Goal: Communication & Community: Answer question/provide support

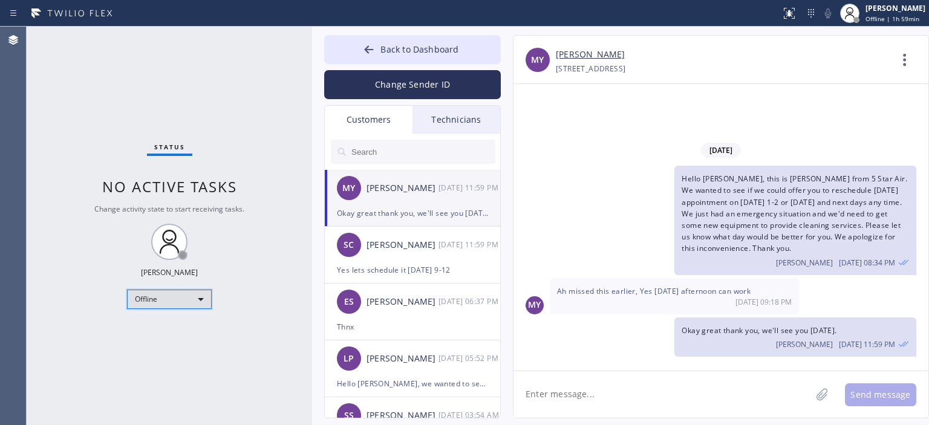
click at [180, 298] on div "Offline" at bounding box center [169, 299] width 85 height 19
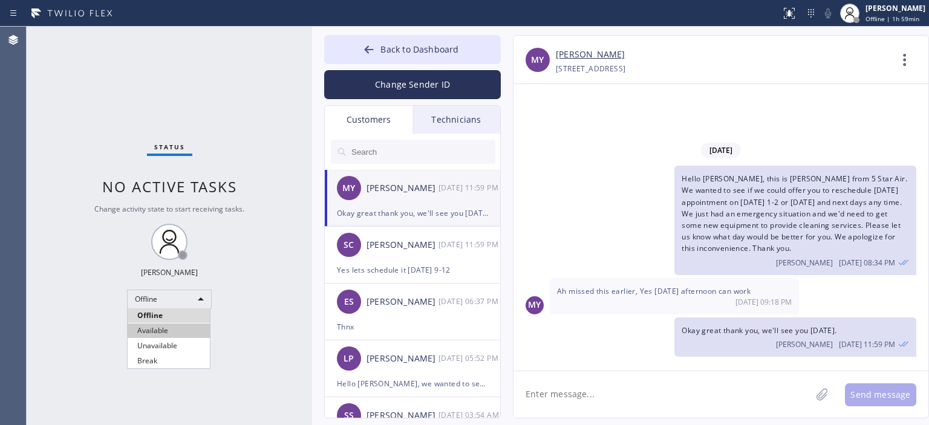
click at [177, 334] on li "Available" at bounding box center [169, 331] width 82 height 15
click at [363, 53] on div at bounding box center [369, 51] width 15 height 15
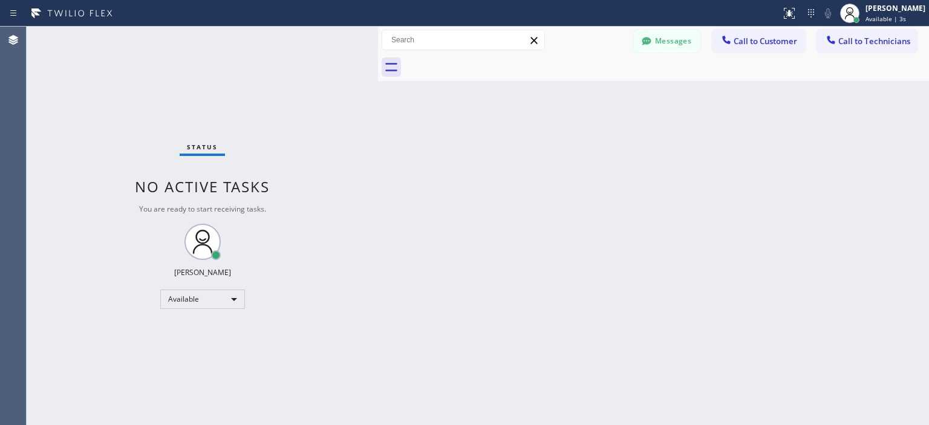
drag, startPoint x: 312, startPoint y: 48, endPoint x: 378, endPoint y: 60, distance: 67.0
click at [378, 60] on div at bounding box center [378, 226] width 0 height 399
click at [679, 38] on button "Messages" at bounding box center [667, 41] width 67 height 23
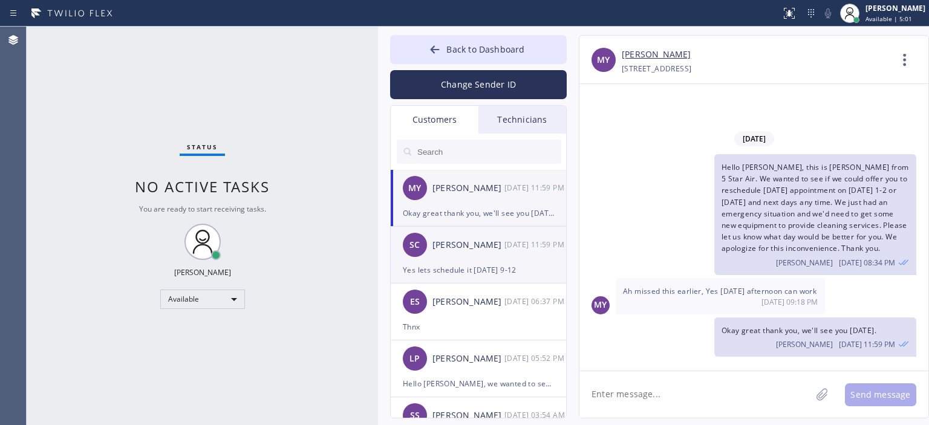
click at [513, 246] on div "[DATE] 11:59 PM" at bounding box center [535, 245] width 63 height 14
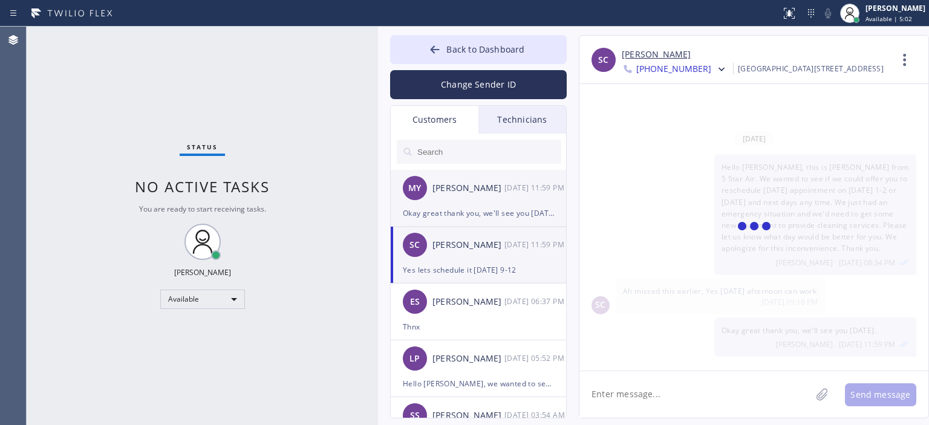
click at [511, 212] on div "Okay great thank you, we'll see you [DATE]." at bounding box center [478, 213] width 151 height 14
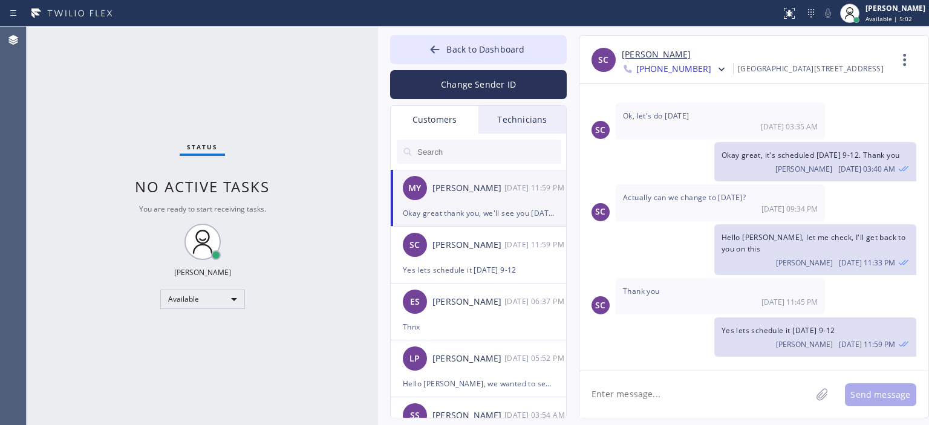
scroll to position [44, 0]
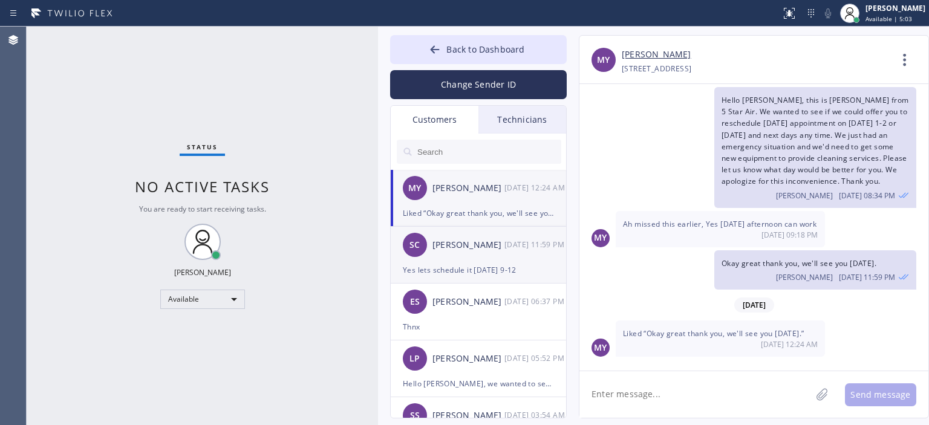
click at [514, 241] on div "[DATE] 11:59 PM" at bounding box center [535, 245] width 63 height 14
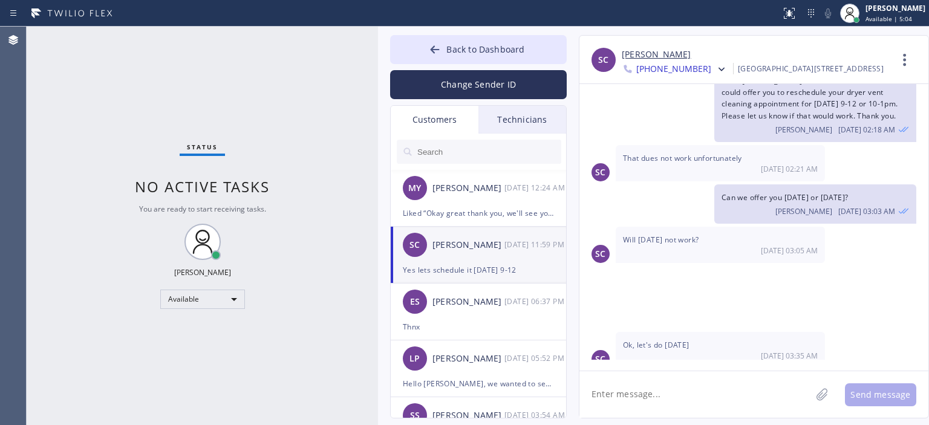
scroll to position [278, 0]
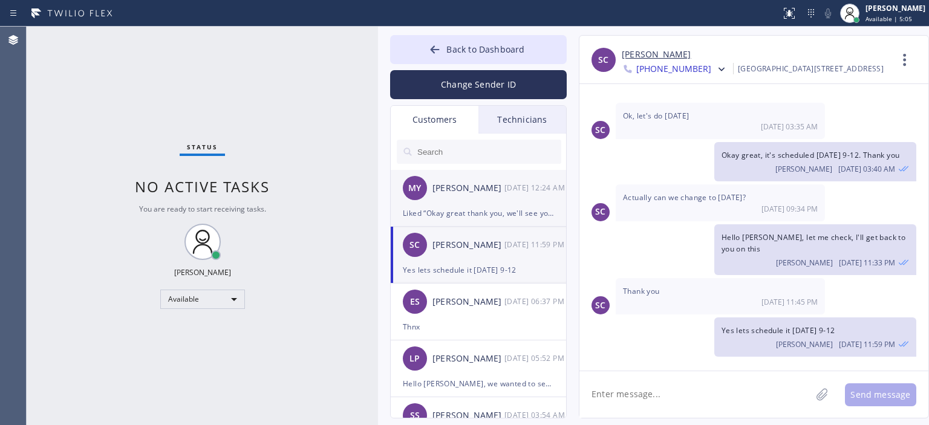
click at [487, 202] on div "MY [PERSON_NAME] [DATE] 12:24 AM" at bounding box center [479, 188] width 177 height 36
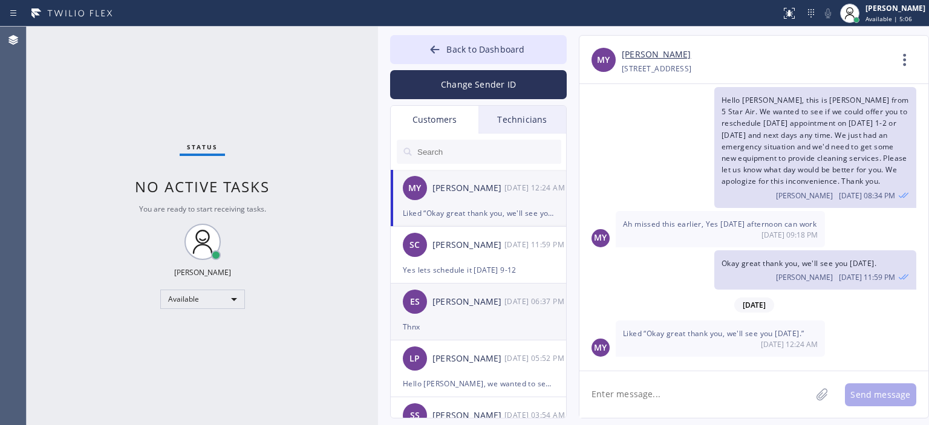
scroll to position [44, 0]
click at [493, 319] on div "ES [PERSON_NAME] [DATE] 06:37 PM" at bounding box center [479, 302] width 177 height 36
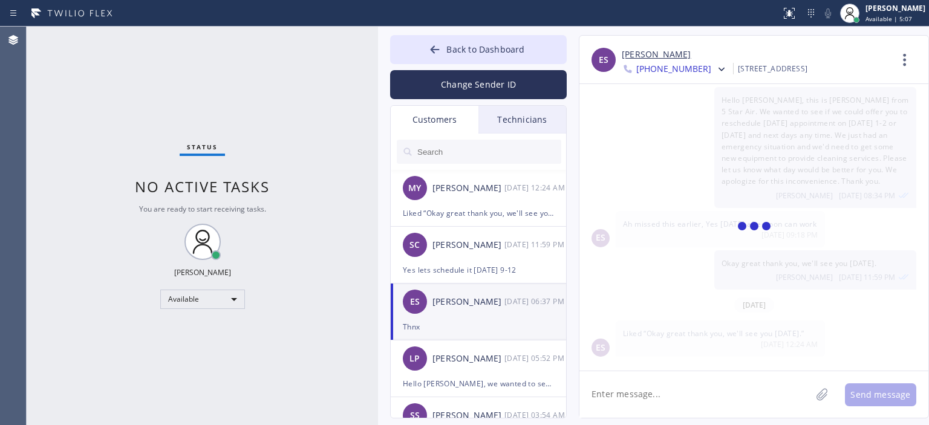
scroll to position [0, 0]
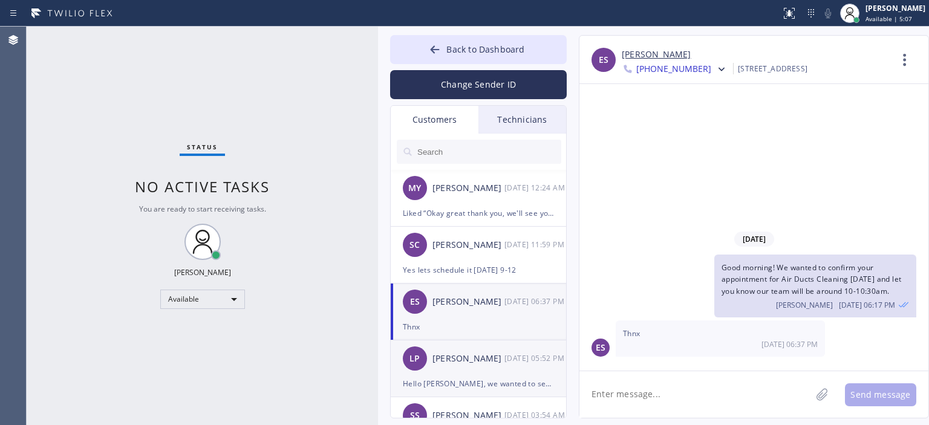
click at [492, 372] on div "LP [PERSON_NAME] [DATE] 05:52 PM" at bounding box center [479, 359] width 177 height 36
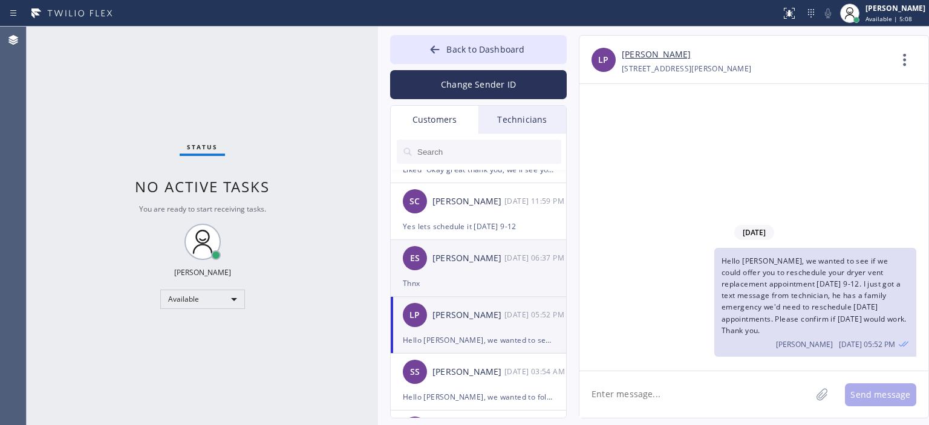
scroll to position [82, 0]
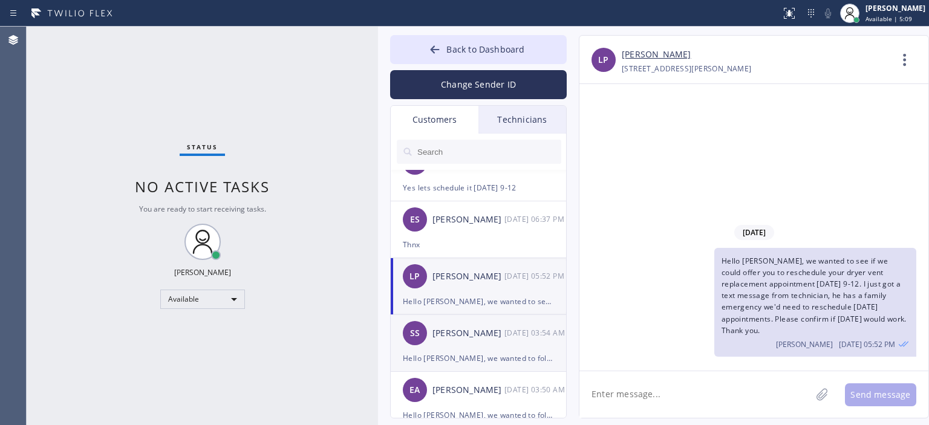
click at [489, 339] on div "[PERSON_NAME]" at bounding box center [468, 334] width 72 height 14
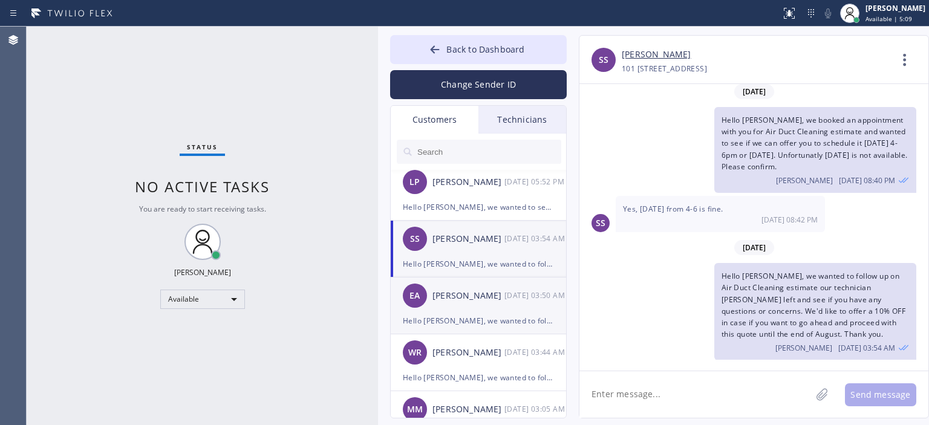
scroll to position [177, 0]
click at [462, 314] on div "Hello [PERSON_NAME], we wanted to follow up on Air Duct Cleaning estimate our t…" at bounding box center [478, 321] width 151 height 14
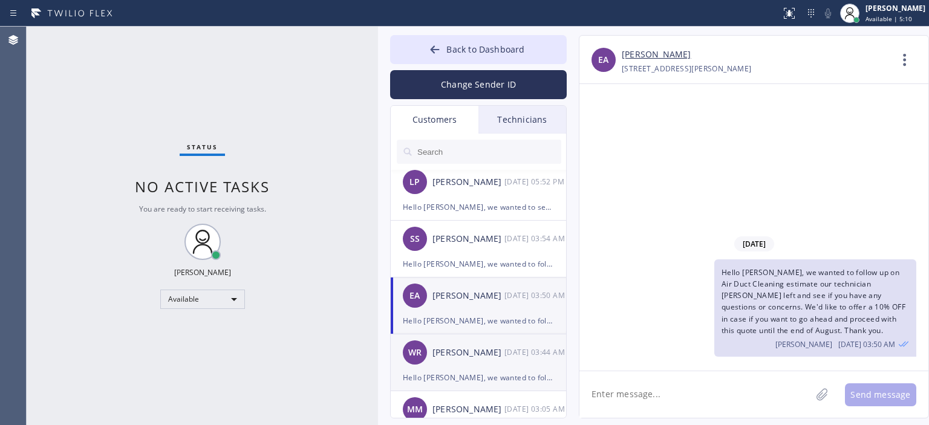
scroll to position [0, 0]
click at [487, 358] on div "[PERSON_NAME]" at bounding box center [468, 353] width 72 height 14
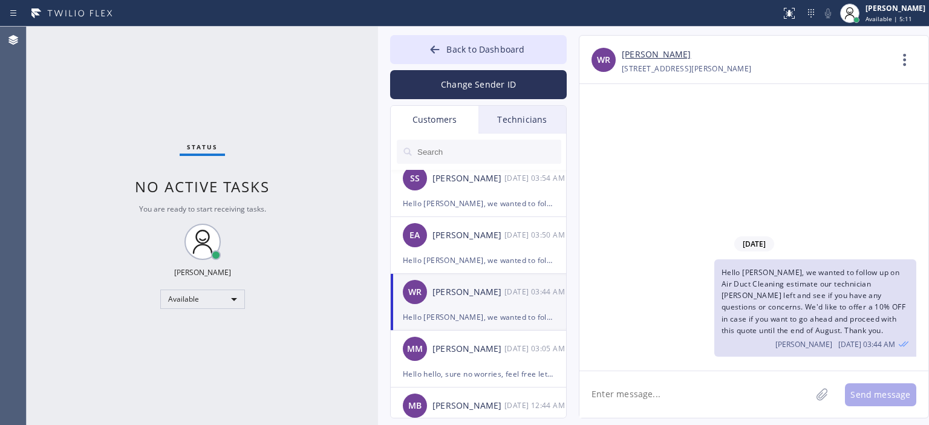
scroll to position [237, 0]
click at [484, 86] on button "Change Sender ID" at bounding box center [478, 84] width 177 height 29
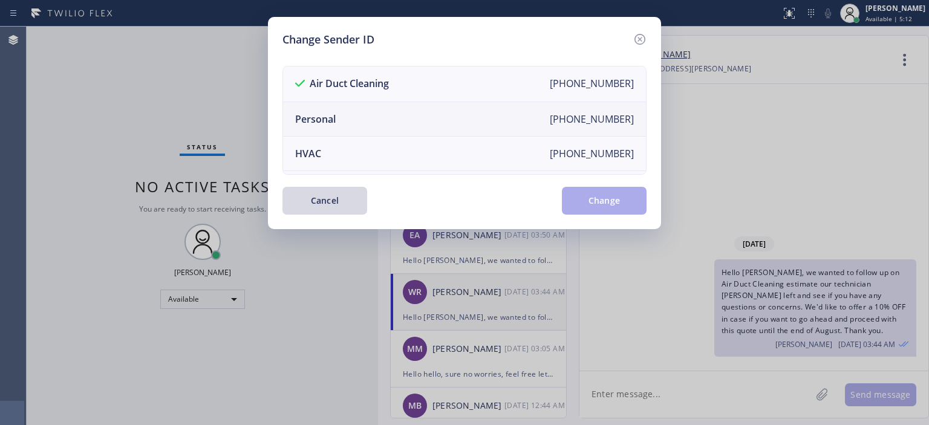
click at [369, 131] on li "Personal [PHONE_NUMBER]" at bounding box center [464, 119] width 363 height 34
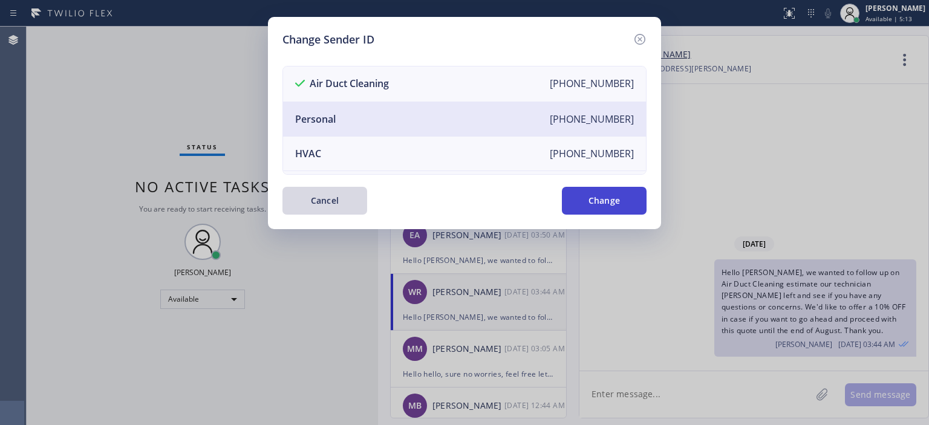
click at [576, 206] on button "Change" at bounding box center [604, 201] width 85 height 28
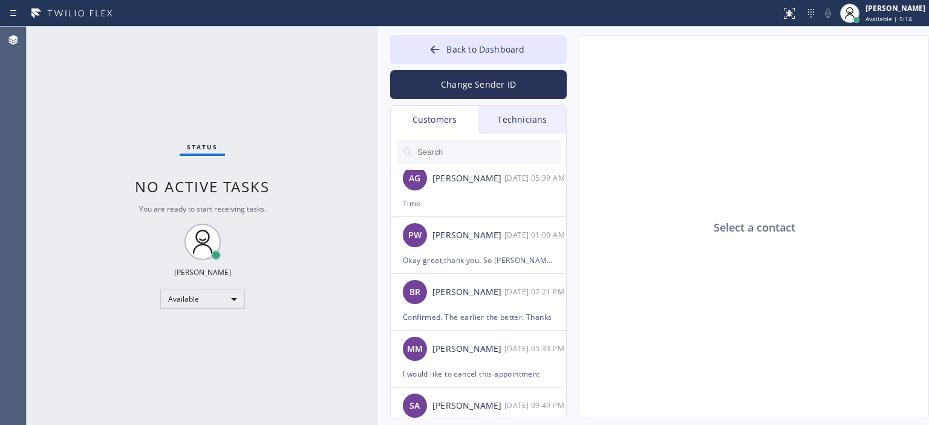
click at [497, 122] on div "Technicians" at bounding box center [522, 120] width 88 height 28
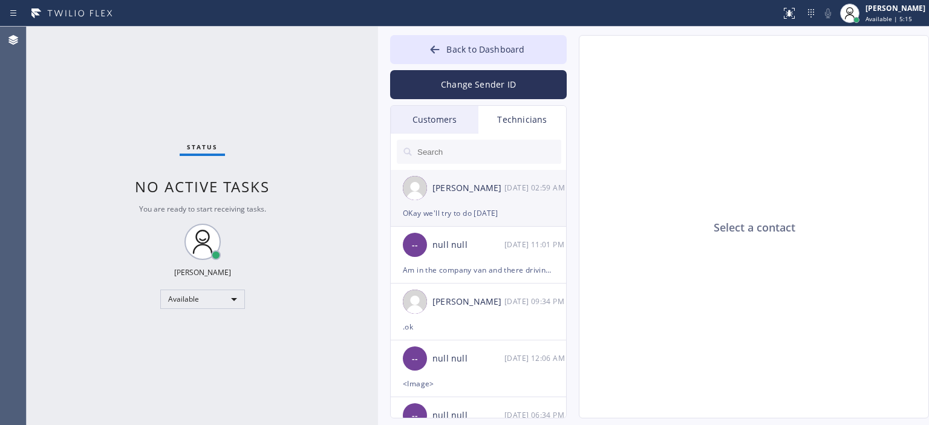
click at [491, 205] on div "[PERSON_NAME] [DATE] 02:59 AM" at bounding box center [479, 188] width 177 height 36
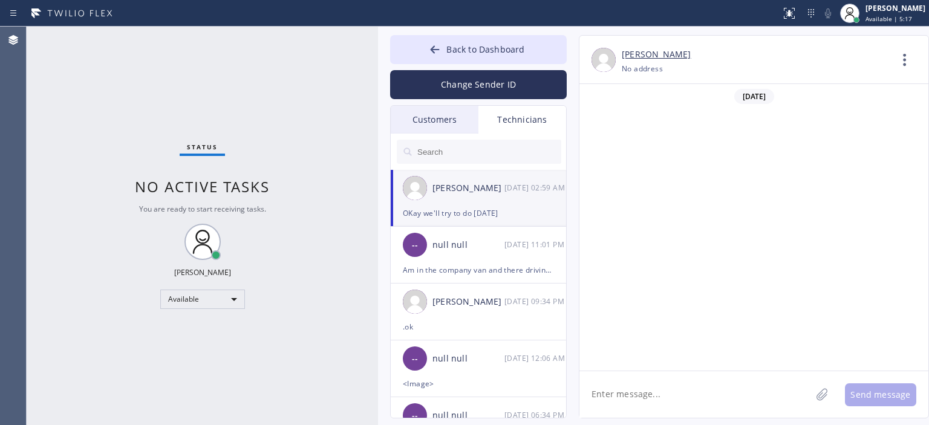
scroll to position [73202, 0]
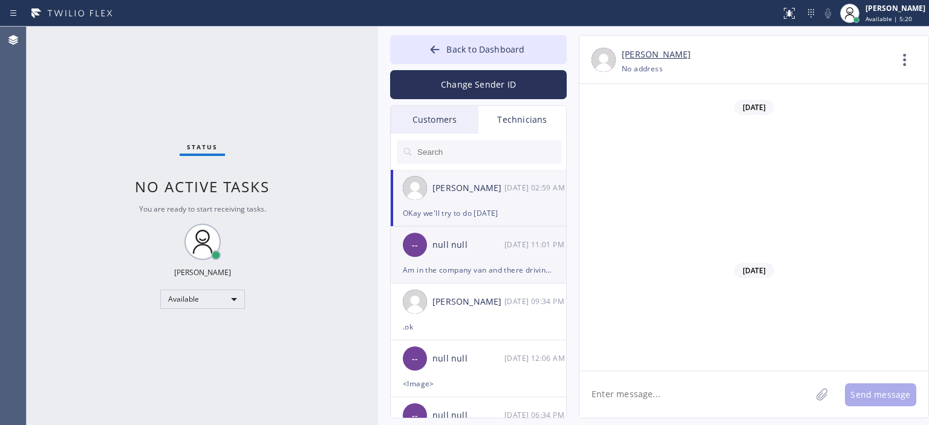
click at [529, 253] on div "-- null null [DATE] 11:01 PM" at bounding box center [479, 245] width 177 height 36
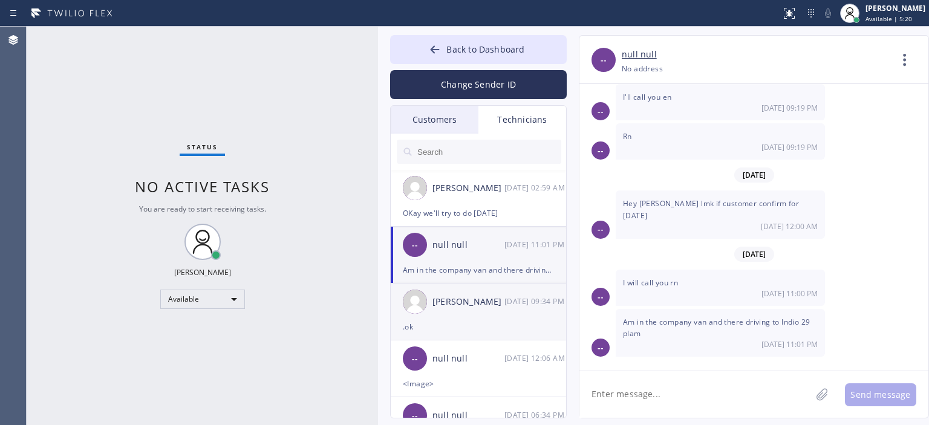
scroll to position [5597, 0]
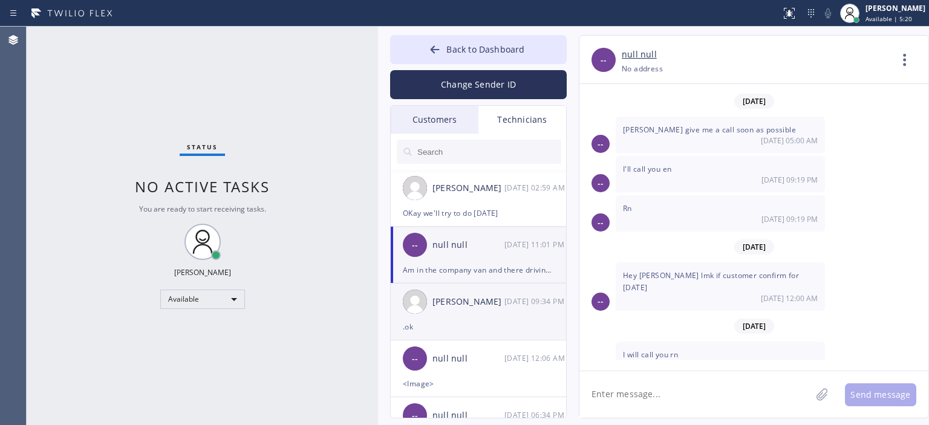
click at [503, 314] on div "[PERSON_NAME] [DATE] 09:34 PM" at bounding box center [479, 302] width 177 height 36
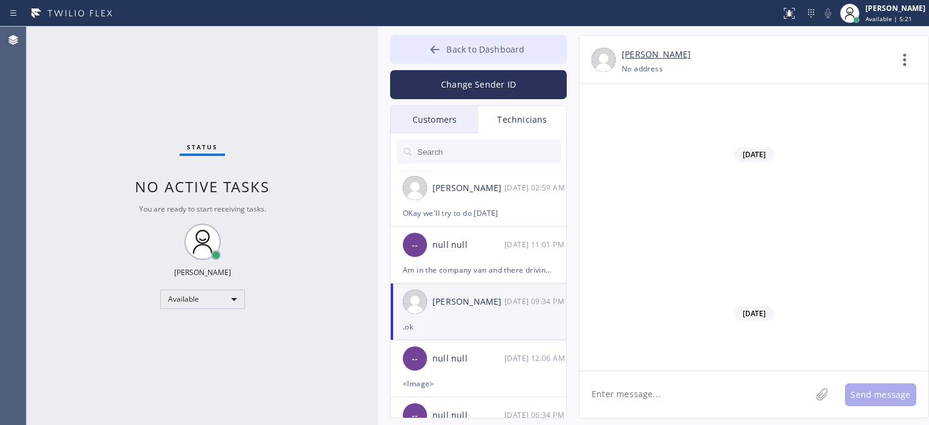
scroll to position [55789, 0]
click at [432, 45] on icon at bounding box center [435, 50] width 12 height 12
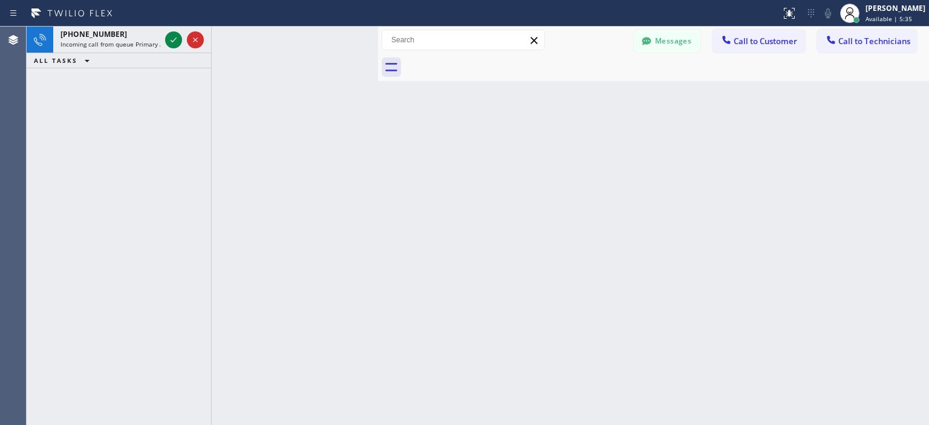
click at [54, 97] on div "[PHONE_NUMBER] Incoming call from queue Primary ADC ALL TASKS ALL TASKS ACTIVE …" at bounding box center [119, 226] width 184 height 399
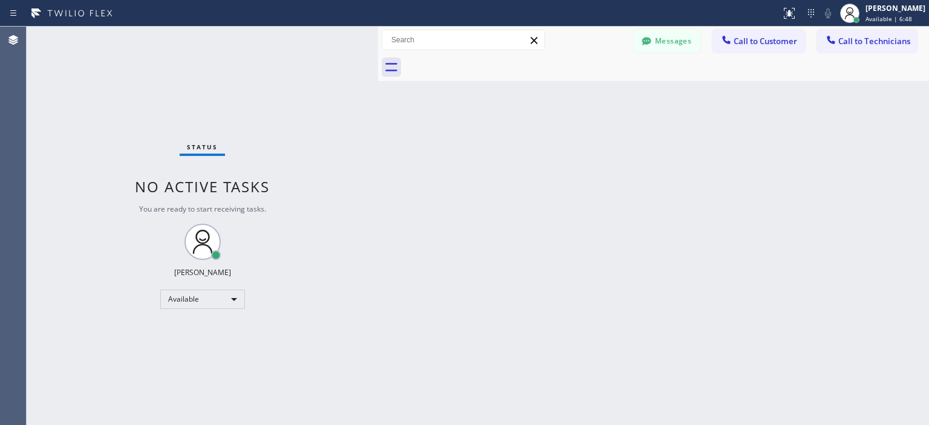
click at [60, 116] on div "Status No active tasks You are ready to start receiving tasks. [PERSON_NAME] Av…" at bounding box center [202, 226] width 351 height 399
click at [665, 49] on button "Messages" at bounding box center [667, 41] width 67 height 23
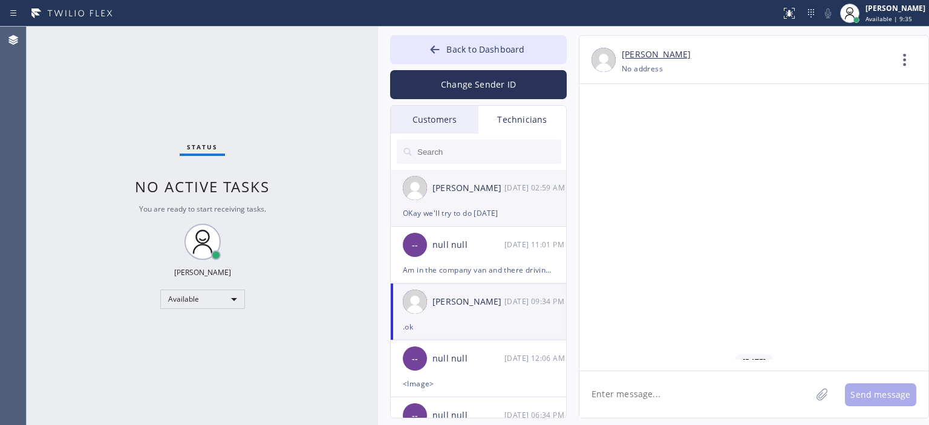
click at [498, 183] on div "[PERSON_NAME]" at bounding box center [468, 188] width 72 height 14
drag, startPoint x: 498, startPoint y: 183, endPoint x: 520, endPoint y: 212, distance: 35.8
click at [498, 183] on div "[PERSON_NAME]" at bounding box center [468, 188] width 72 height 14
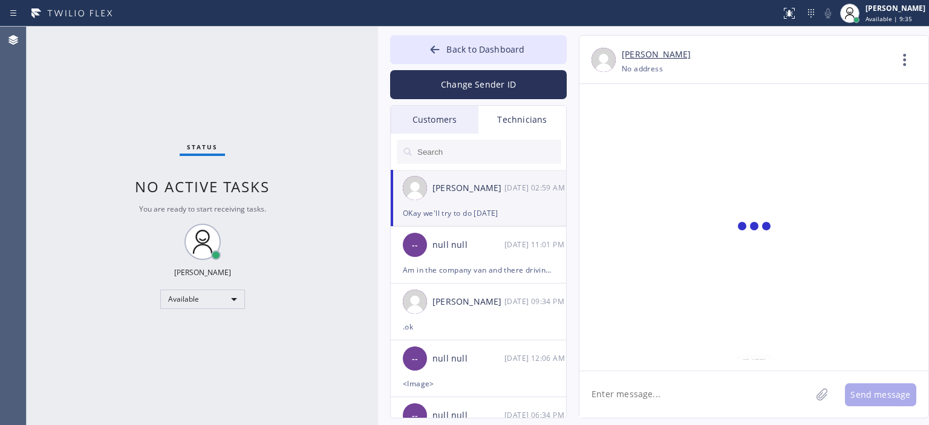
click at [661, 386] on textarea at bounding box center [695, 394] width 232 height 47
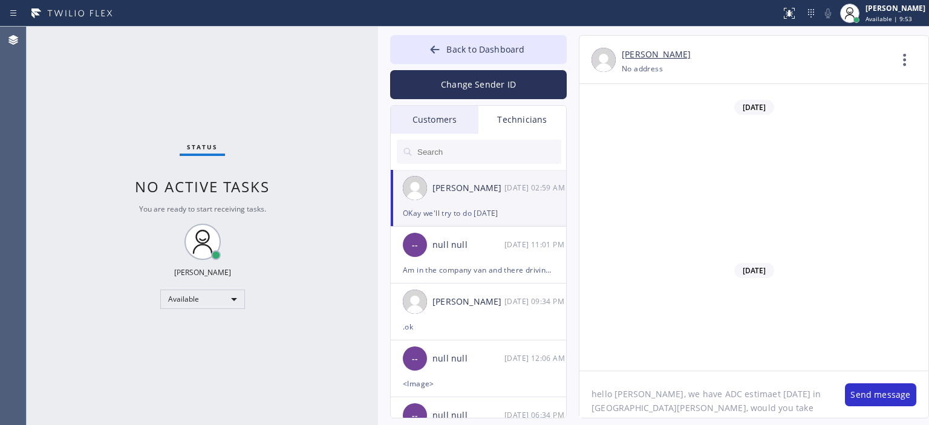
type textarea "hello [PERSON_NAME], we have ADC estimaet [DATE] in [GEOGRAPHIC_DATA][PERSON_NA…"
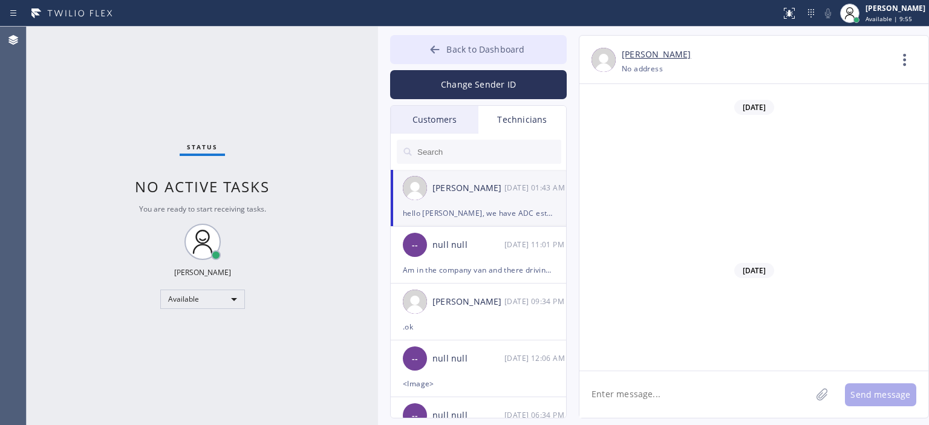
scroll to position [73282, 0]
click at [436, 50] on icon at bounding box center [435, 50] width 12 height 12
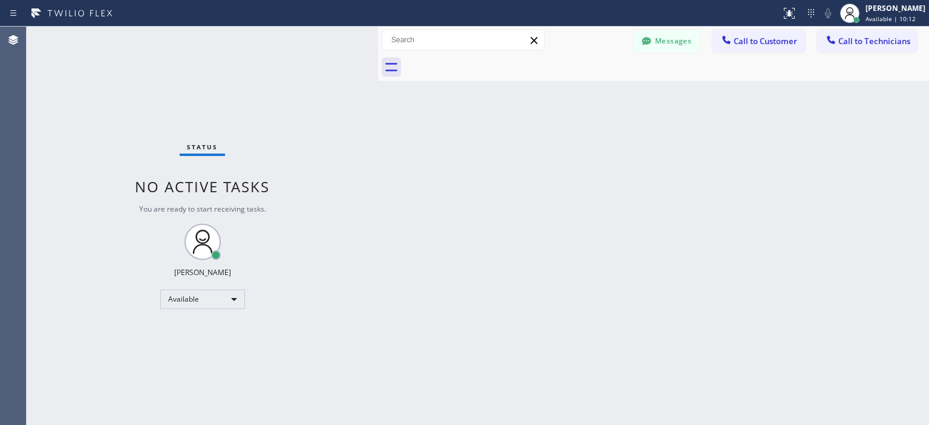
click at [892, 198] on div "Back to Dashboard Change Sender ID Customers Technicians AA [PERSON_NAME] [DATE…" at bounding box center [653, 226] width 551 height 399
click at [893, 193] on div "Back to Dashboard Change Sender ID Customers Technicians AA [PERSON_NAME] [DATE…" at bounding box center [653, 226] width 551 height 399
click at [682, 41] on button "Messages" at bounding box center [667, 41] width 67 height 23
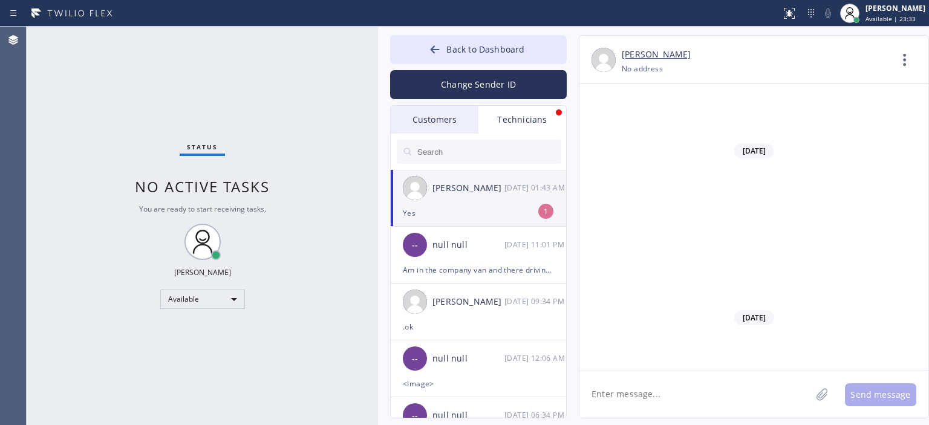
click at [647, 390] on textarea at bounding box center [695, 394] width 232 height 47
type textarea "he Ed, it's commercial property, would that be okay?"
click at [648, 394] on textarea at bounding box center [695, 394] width 232 height 47
click at [719, 404] on textarea "Ohh are you sure? That" at bounding box center [705, 394] width 253 height 47
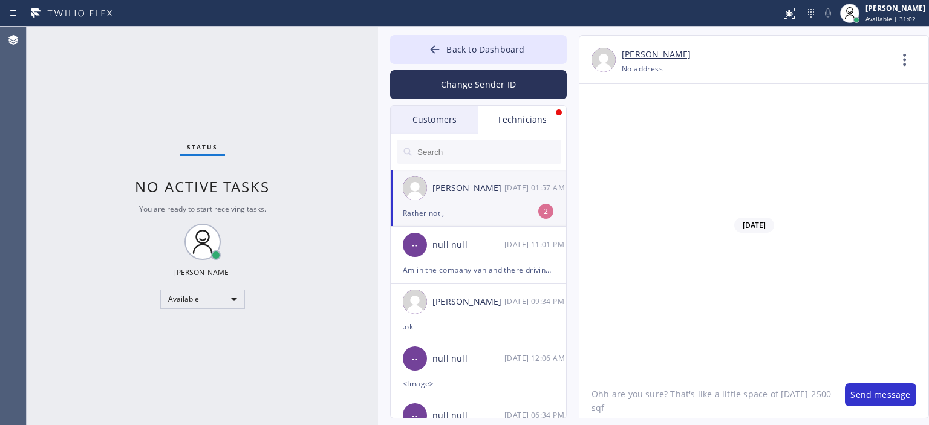
type textarea "Ohh are you sure? That's like a little space of [DATE]-2500 sqft"
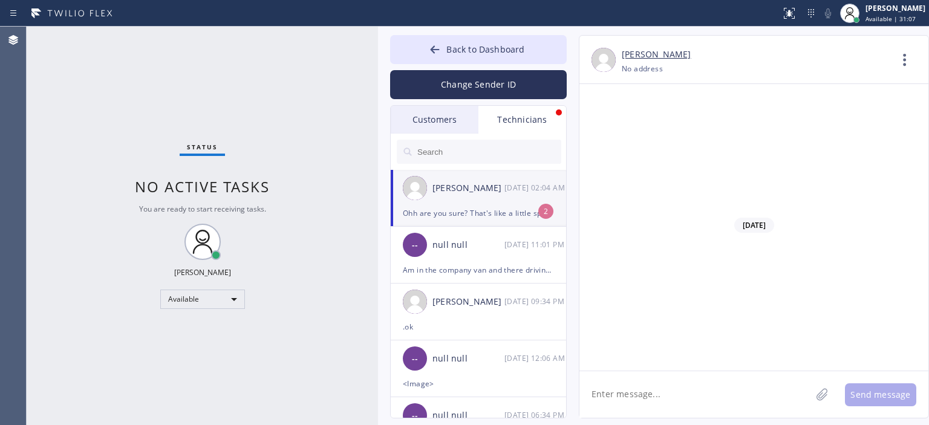
scroll to position [73467, 0]
type textarea "M"
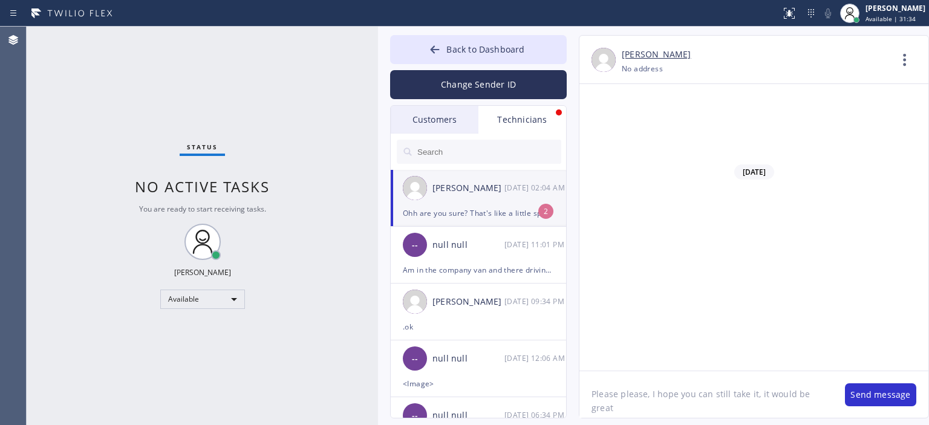
type textarea "Please please, I hope you can still take it, it would be great"
click at [719, 404] on textarea "Please please, I hope you can still take it, it would be great" at bounding box center [705, 394] width 253 height 47
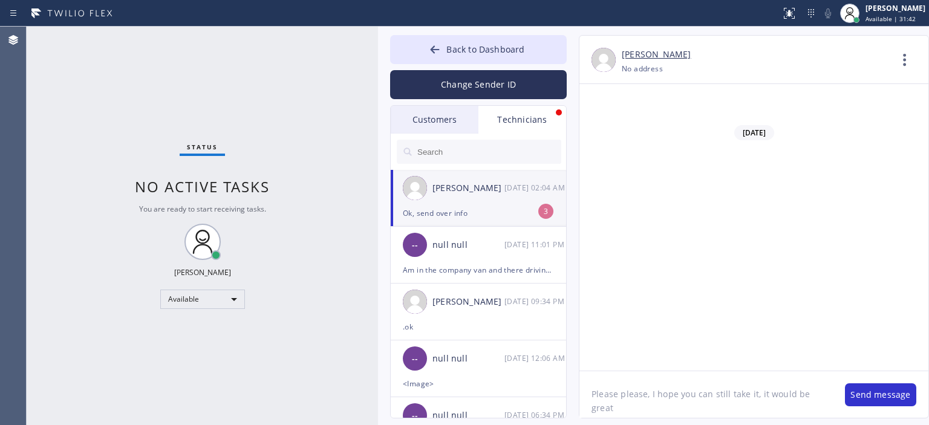
click at [719, 404] on textarea "Please please, I hope you can still take it, it would be great" at bounding box center [705, 394] width 253 height 47
click at [634, 401] on textarea at bounding box center [695, 394] width 232 height 47
paste textarea "[PERSON_NAME] Phone: [PHONE_NUMBER] Email: [EMAIL_ADDRESS][DOMAIN_NAME] Address…"
drag, startPoint x: 592, startPoint y: 406, endPoint x: 586, endPoint y: 391, distance: 16.3
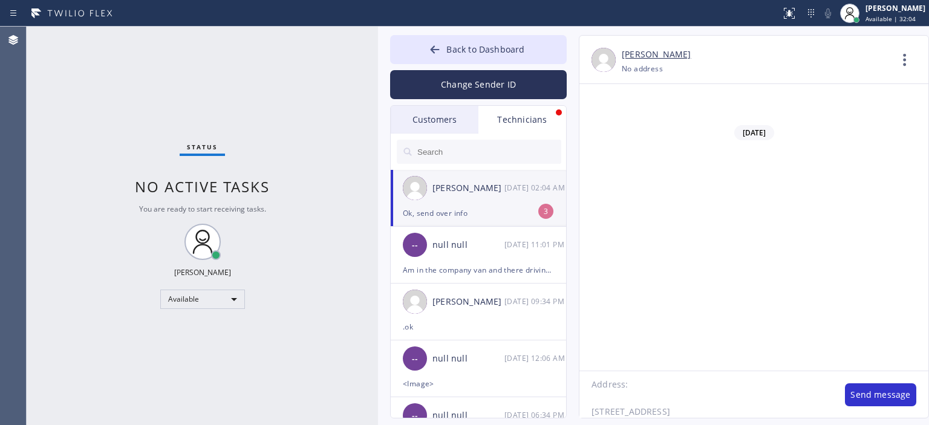
click at [586, 391] on textarea "[PERSON_NAME] Phone: [PHONE_NUMBER] Email: [EMAIL_ADDRESS][DOMAIN_NAME] Address…" at bounding box center [705, 394] width 253 height 47
drag, startPoint x: 631, startPoint y: 389, endPoint x: 584, endPoint y: 387, distance: 47.8
click at [584, 387] on textarea "[PERSON_NAME] Phone: [PHONE_NUMBER] Email: [EMAIL_ADDRESS][DOMAIN_NAME] Address…" at bounding box center [705, 394] width 253 height 47
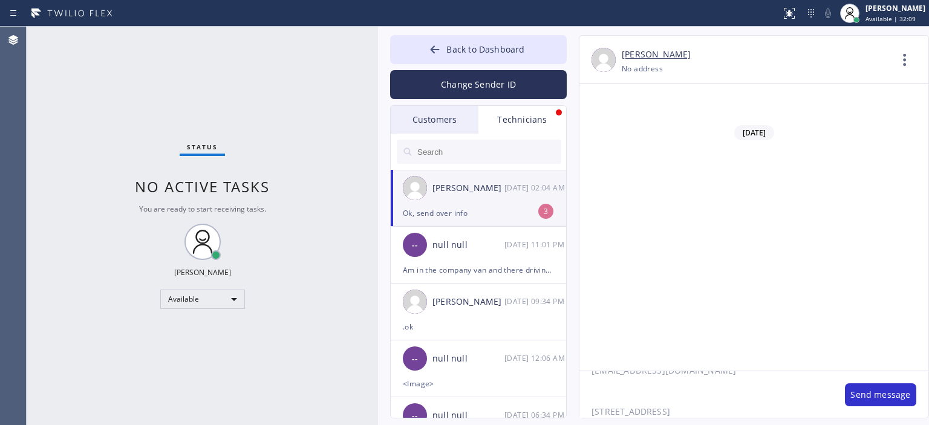
click at [694, 392] on textarea "[PERSON_NAME] Phone: [PHONE_NUMBER] Email: [EMAIL_ADDRESS][DOMAIN_NAME] [STREET…" at bounding box center [705, 394] width 253 height 47
drag, startPoint x: 699, startPoint y: 402, endPoint x: 584, endPoint y: 396, distance: 115.7
click at [584, 396] on textarea "[PERSON_NAME] Phone: [PHONE_NUMBER] Email: [EMAIL_ADDRESS][DOMAIN_NAME] [STREET…" at bounding box center [705, 394] width 253 height 47
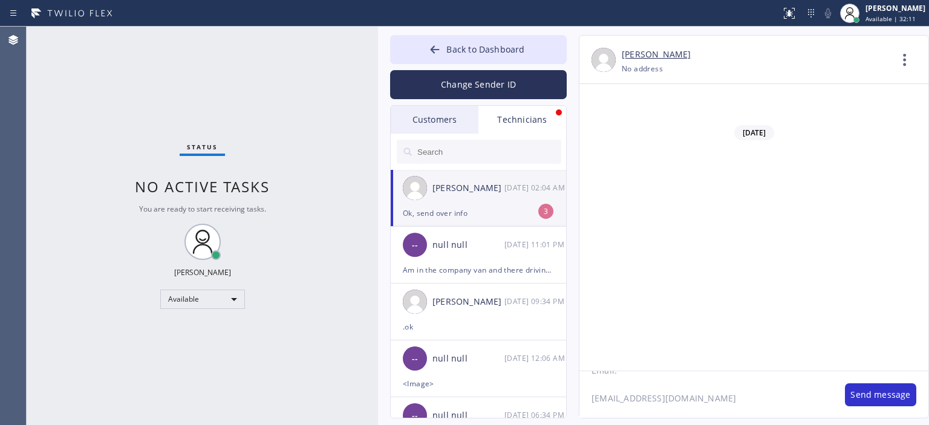
click at [584, 396] on textarea "[PERSON_NAME] Phone: [PHONE_NUMBER] Email: [EMAIL_ADDRESS][DOMAIN_NAME] [STREET…" at bounding box center [705, 394] width 253 height 47
drag, startPoint x: 615, startPoint y: 402, endPoint x: 587, endPoint y: 387, distance: 32.0
click at [587, 387] on textarea "[PERSON_NAME] Phone: [PHONE_NUMBER] Email:[EMAIL_ADDRESS][DOMAIN_NAME] [STREET_…" at bounding box center [705, 394] width 253 height 47
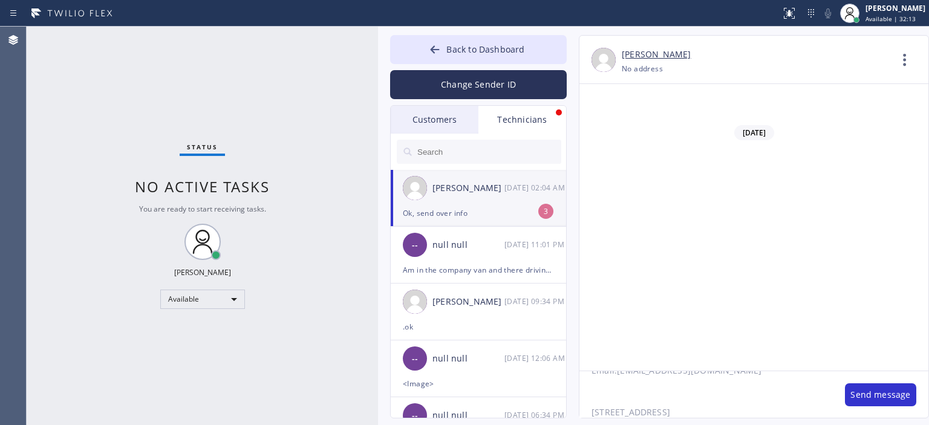
scroll to position [79, 0]
drag, startPoint x: 711, startPoint y: 387, endPoint x: 589, endPoint y: 391, distance: 122.2
click at [589, 391] on textarea "[PERSON_NAME] Phone: [PHONE_NUMBER] Email:[EMAIL_ADDRESS][DOMAIN_NAME] [STREET_…" at bounding box center [705, 394] width 253 height 47
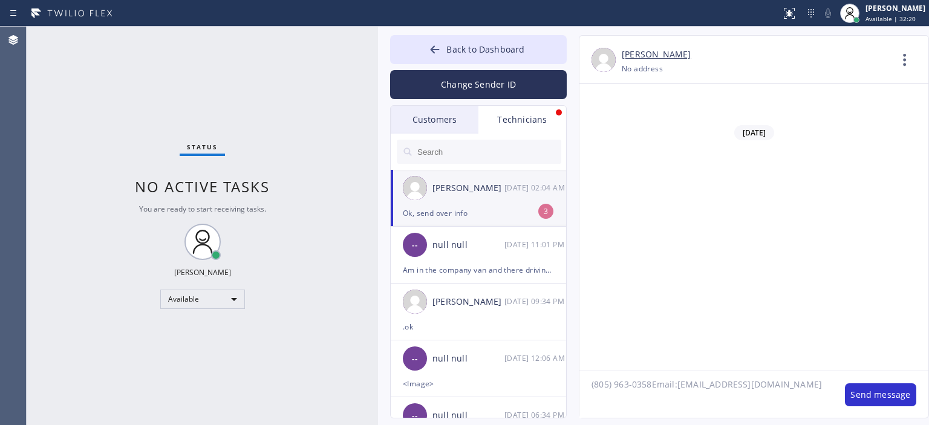
drag, startPoint x: 775, startPoint y: 382, endPoint x: 651, endPoint y: 387, distance: 123.5
click at [651, 387] on textarea "[PERSON_NAME] Phone: (805) 963-0358Email:[EMAIL_ADDRESS][DOMAIN_NAME] [STREET_A…" at bounding box center [705, 394] width 253 height 47
click at [602, 403] on textarea "[PERSON_NAME] Phone: [PHONE_NUMBER] [STREET_ADDRESS]" at bounding box center [705, 394] width 253 height 47
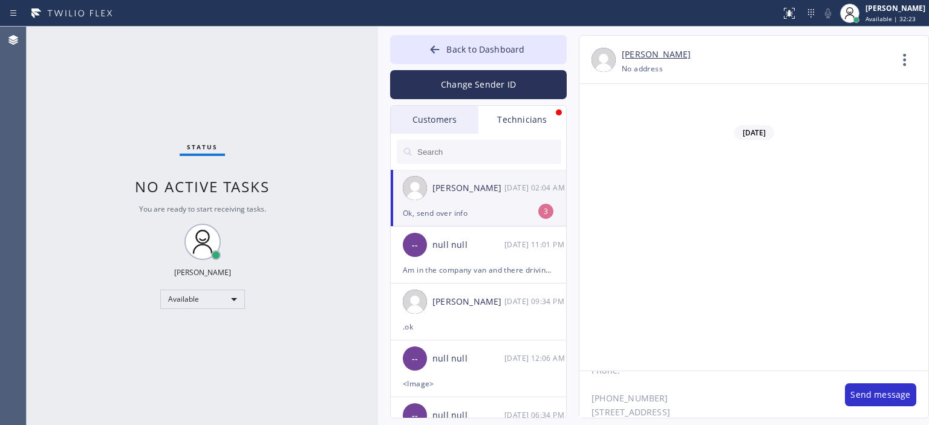
click at [596, 383] on textarea "[PERSON_NAME] Phone: [PHONE_NUMBER] [STREET_ADDRESS]" at bounding box center [705, 394] width 253 height 47
drag, startPoint x: 631, startPoint y: 387, endPoint x: 589, endPoint y: 387, distance: 42.3
click at [589, 387] on textarea "[PERSON_NAME] Phone: [PHONE_NUMBER] [STREET_ADDRESS]" at bounding box center [705, 394] width 253 height 47
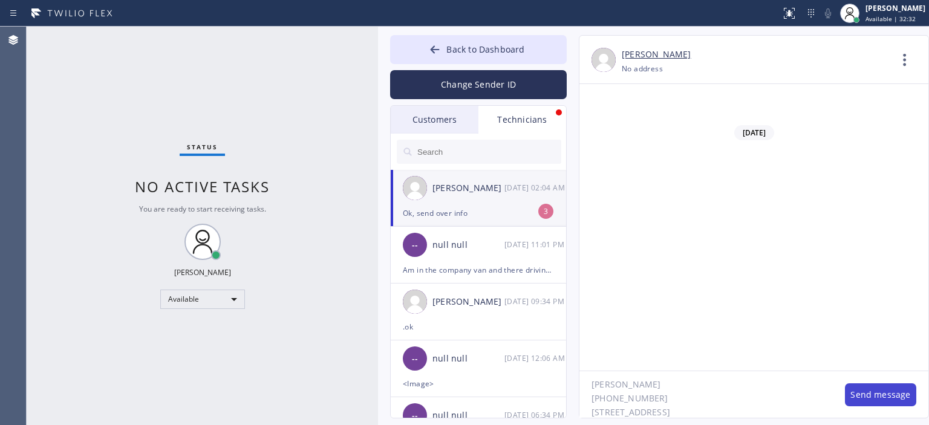
type textarea "[PERSON_NAME] [PHONE_NUMBER] [STREET_ADDRESS]"
click at [870, 396] on button "Send message" at bounding box center [880, 394] width 71 height 23
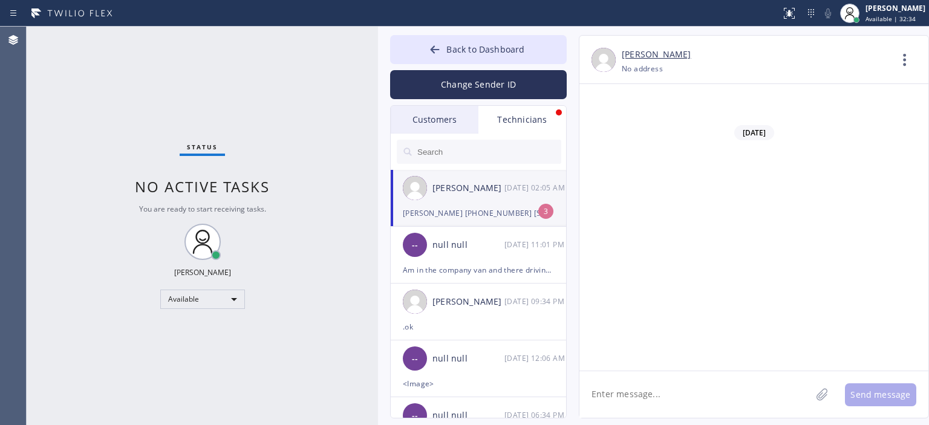
scroll to position [73560, 0]
click at [688, 389] on textarea at bounding box center [695, 394] width 232 height 47
click at [433, 48] on icon at bounding box center [435, 49] width 9 height 8
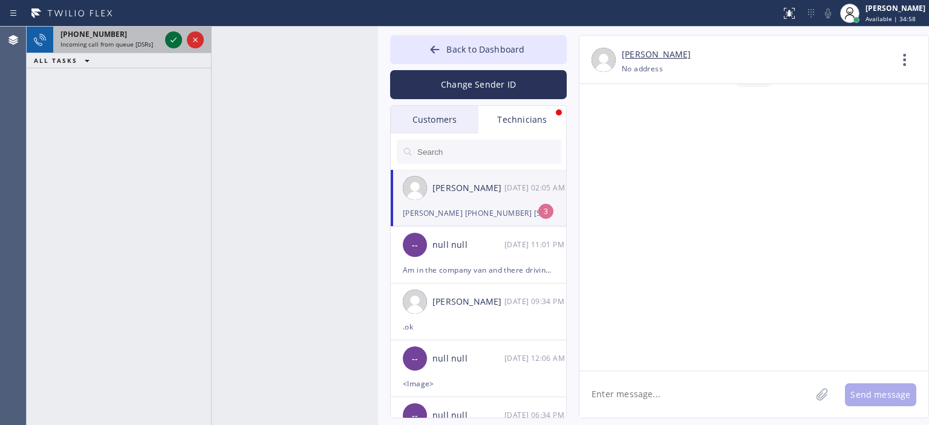
click at [175, 41] on icon at bounding box center [173, 40] width 15 height 15
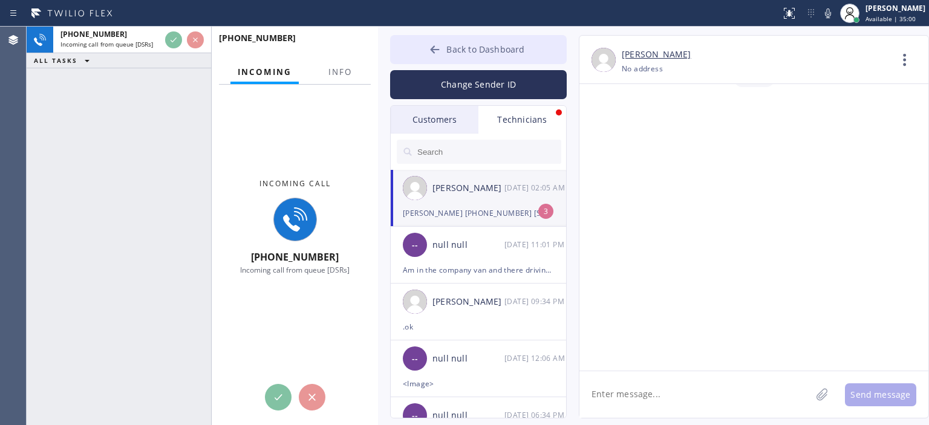
click at [429, 49] on div at bounding box center [435, 51] width 15 height 15
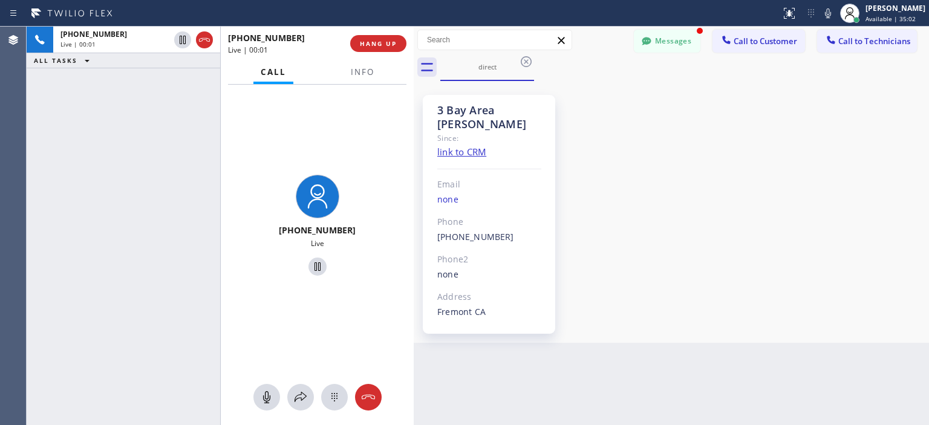
scroll to position [1800, 0]
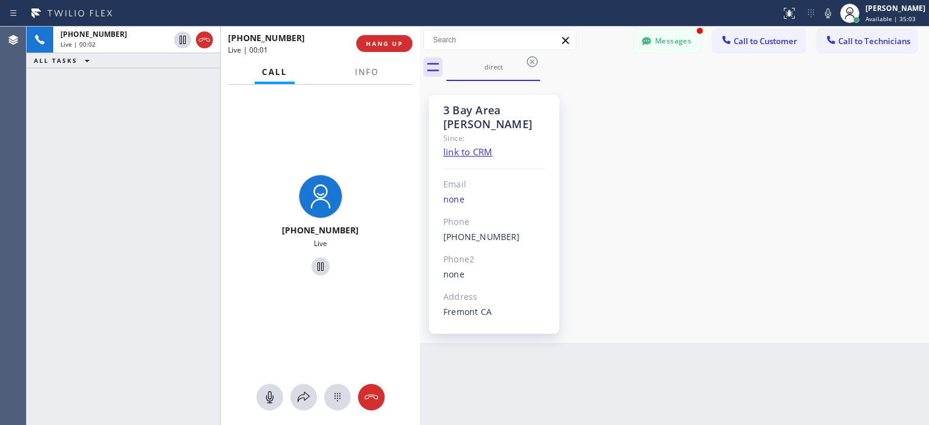
drag, startPoint x: 377, startPoint y: 53, endPoint x: 419, endPoint y: 67, distance: 44.0
click at [420, 67] on div at bounding box center [420, 226] width 0 height 399
click at [869, 178] on div "3 Bay Area [PERSON_NAME] Since: link to CRM Email none Phone [PHONE_NUMBER] Out…" at bounding box center [674, 212] width 503 height 256
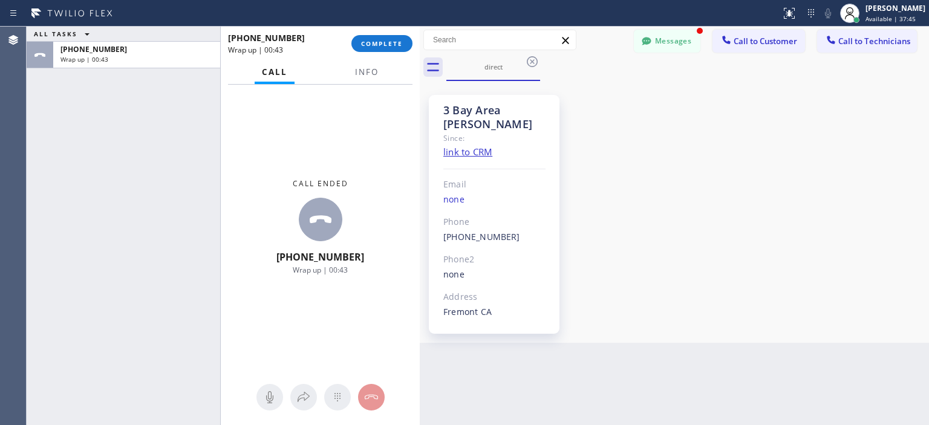
click at [890, 234] on div "3 Bay Area [PERSON_NAME] Since: link to CRM Email none Phone [PHONE_NUMBER] Out…" at bounding box center [674, 212] width 503 height 256
